Goal: Communication & Community: Answer question/provide support

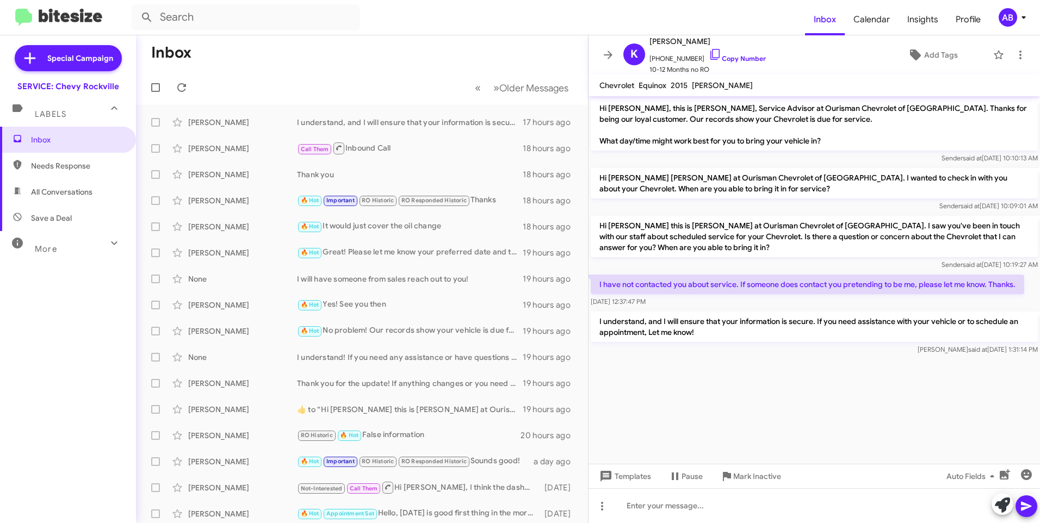
click at [443, 28] on form at bounding box center [468, 17] width 673 height 26
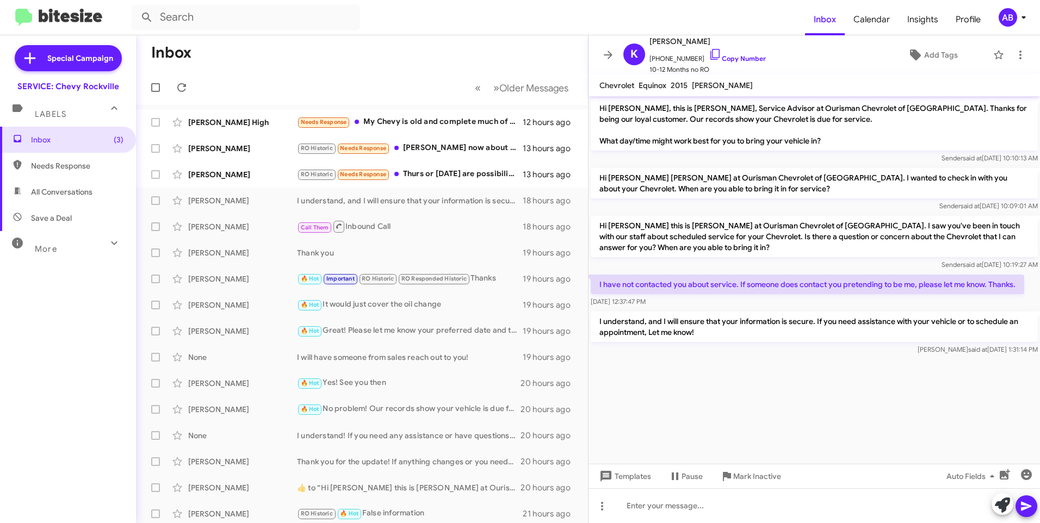
click at [57, 163] on span "Needs Response" at bounding box center [77, 165] width 92 height 11
type input "in:needs-response"
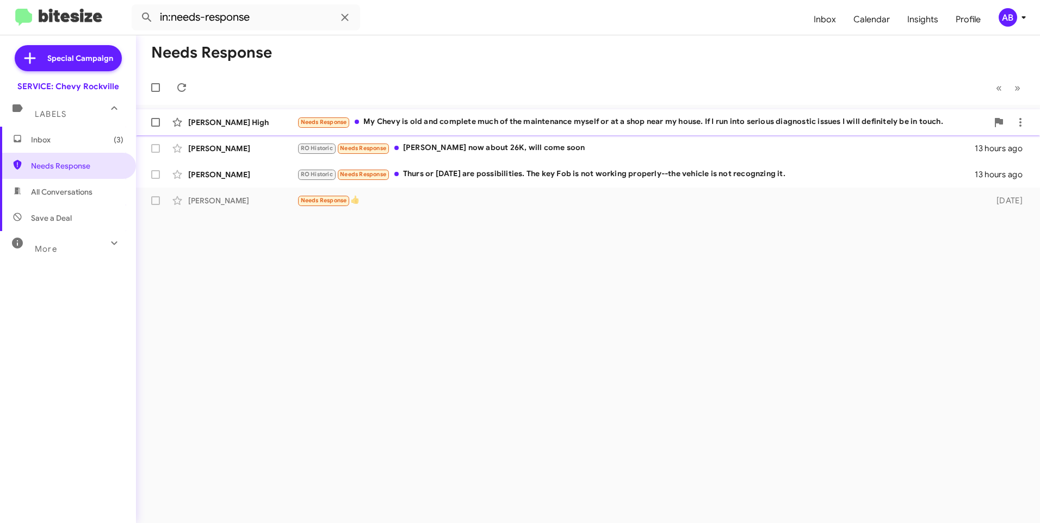
click at [615, 120] on div "Needs Response My Chevy is old and complete much of the maintenance myself or a…" at bounding box center [642, 122] width 690 height 13
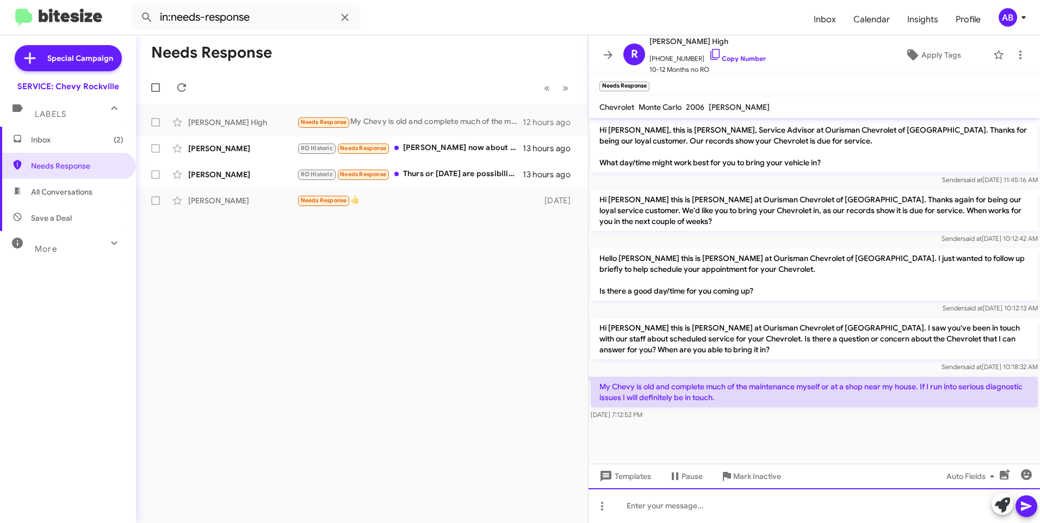
click at [688, 498] on div at bounding box center [813, 505] width 451 height 35
click at [1028, 511] on icon at bounding box center [1025, 506] width 13 height 13
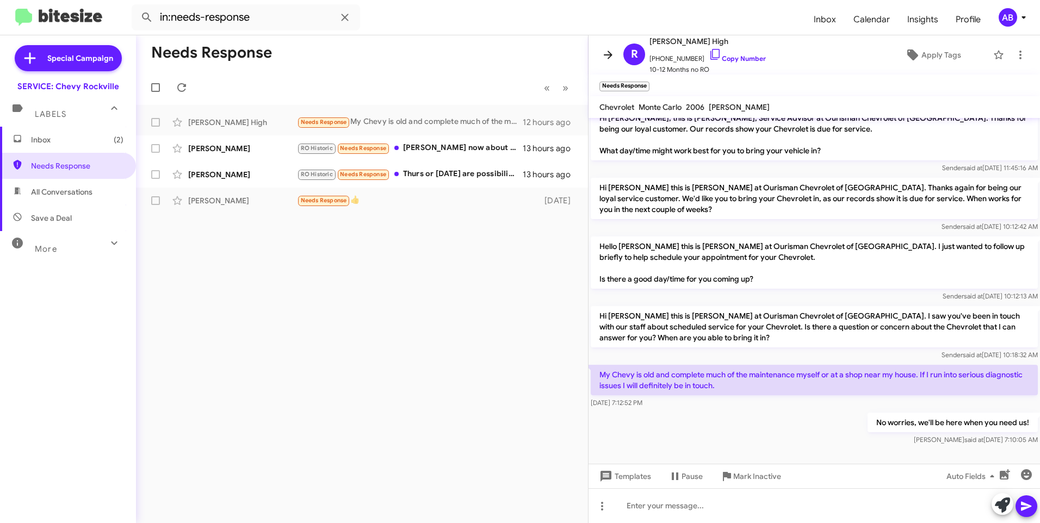
click at [607, 55] on icon at bounding box center [607, 55] width 9 height 8
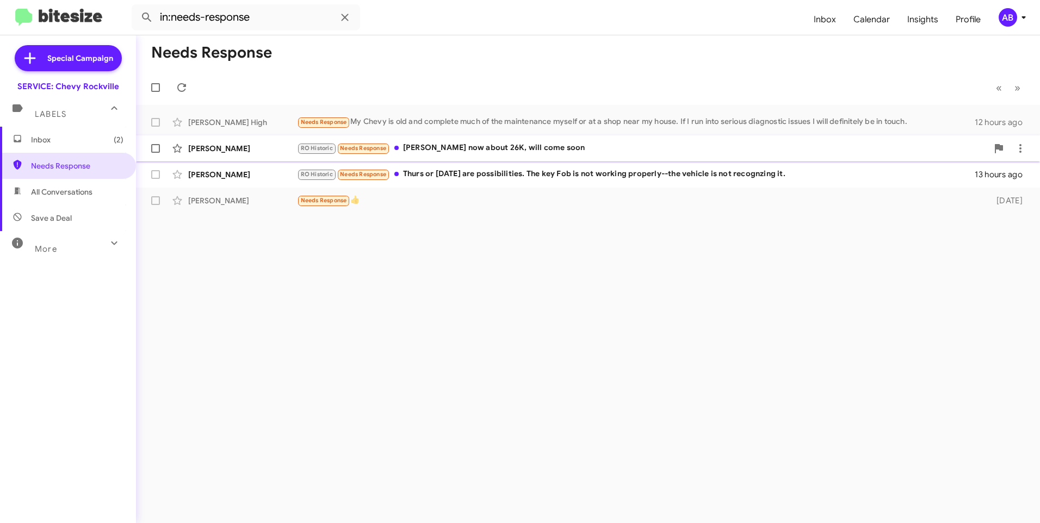
click at [518, 153] on div "RO Historic Needs Response Miles now about 26K, will come soon" at bounding box center [642, 148] width 690 height 13
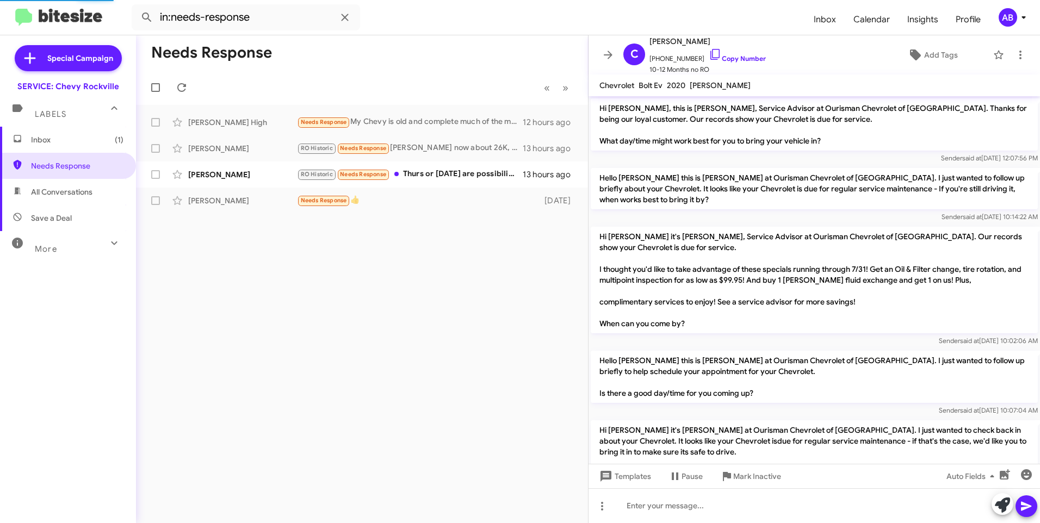
scroll to position [628, 0]
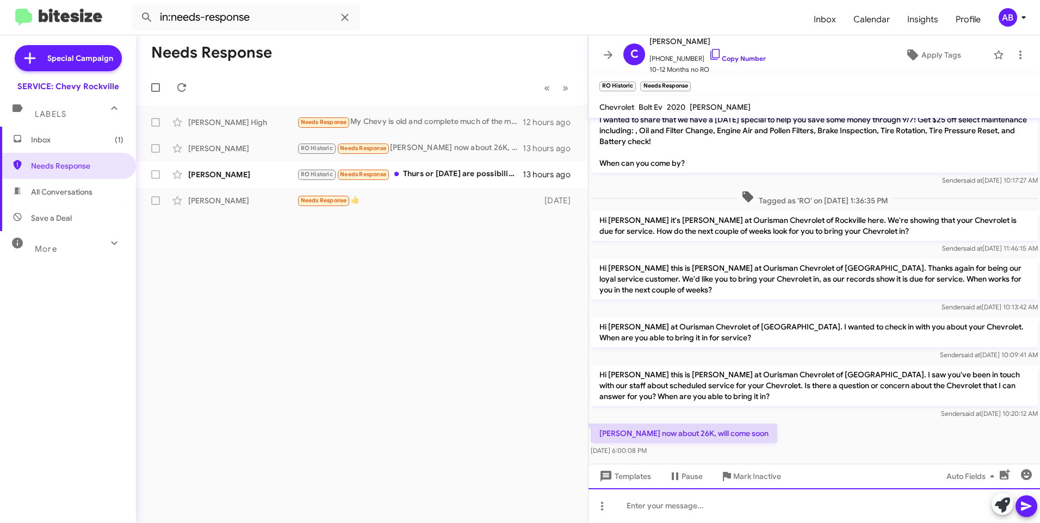
click at [690, 512] on div at bounding box center [813, 505] width 451 height 35
click at [1034, 509] on button at bounding box center [1026, 506] width 22 height 22
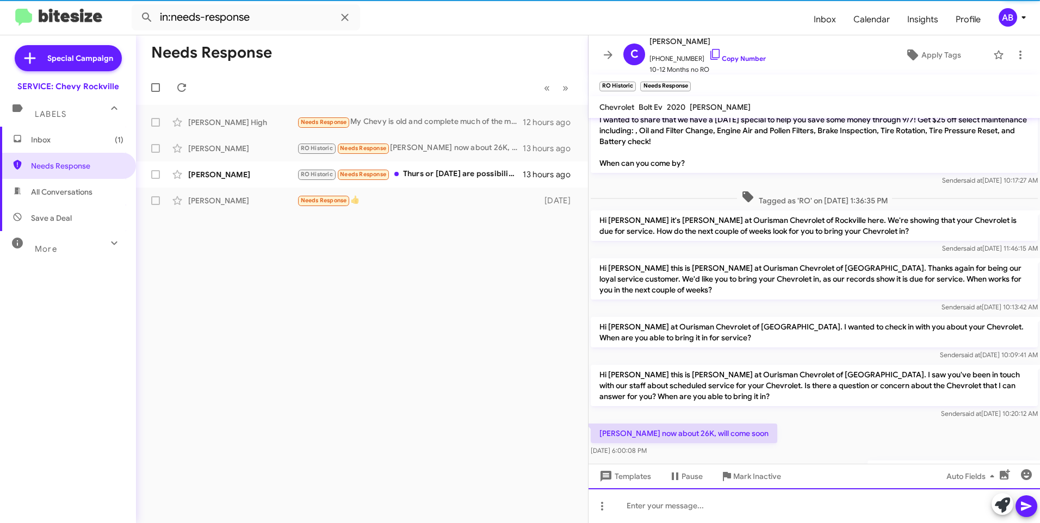
scroll to position [0, 0]
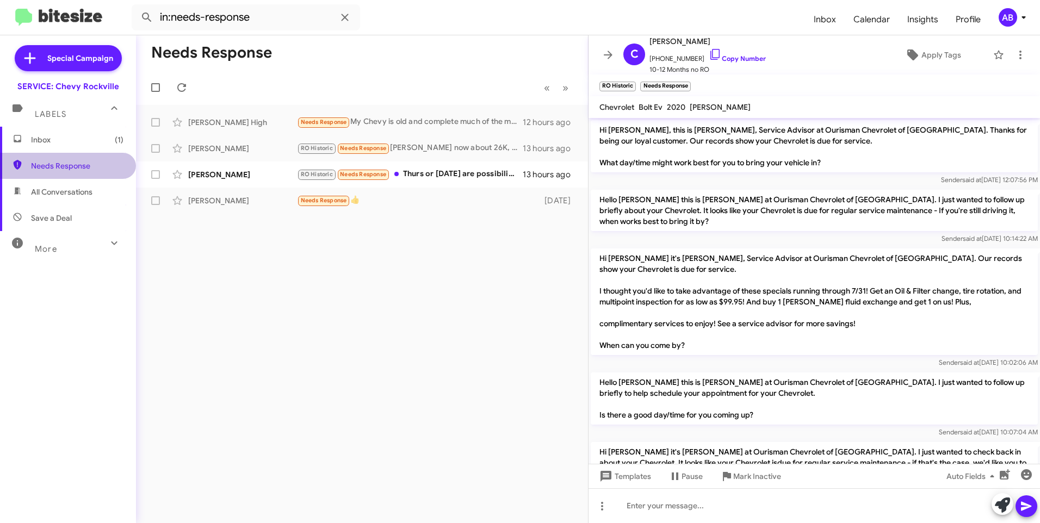
click at [72, 164] on span "Needs Response" at bounding box center [77, 165] width 92 height 11
